Goal: Information Seeking & Learning: Learn about a topic

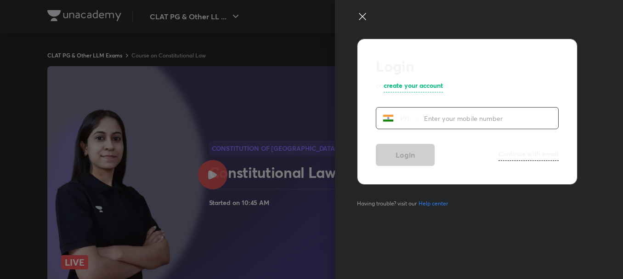
click at [362, 10] on div "Login or create your account +91 ​ Login Continue with email Having trouble? vi…" at bounding box center [479, 139] width 288 height 279
click at [361, 17] on icon at bounding box center [362, 16] width 11 height 11
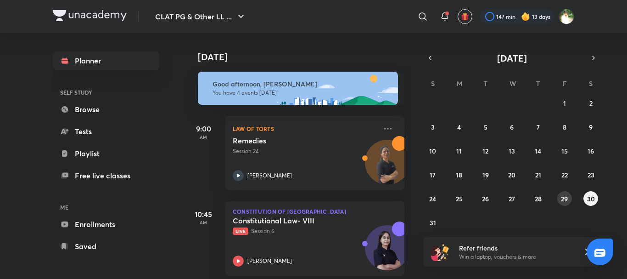
click at [568, 202] on button "29" at bounding box center [564, 198] width 15 height 15
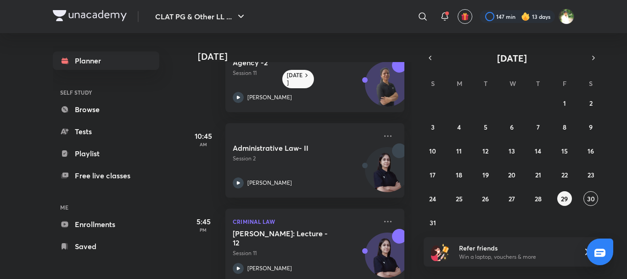
scroll to position [34, 0]
